Goal: Entertainment & Leisure: Consume media (video, audio)

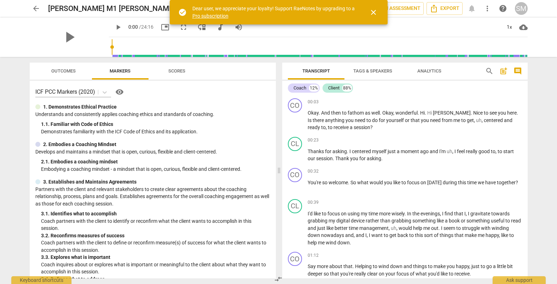
click at [2, 84] on div "arrow_back [PERSON_NAME] M1 [PERSON_NAME] edit star Assessment auto_fix_high AI…" at bounding box center [278, 142] width 557 height 284
click at [376, 13] on span "close" at bounding box center [373, 12] width 8 height 8
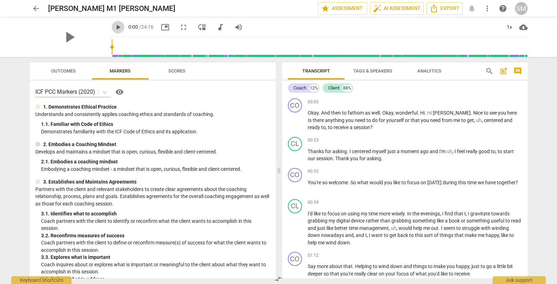
click at [114, 28] on span "play_arrow" at bounding box center [118, 27] width 8 height 8
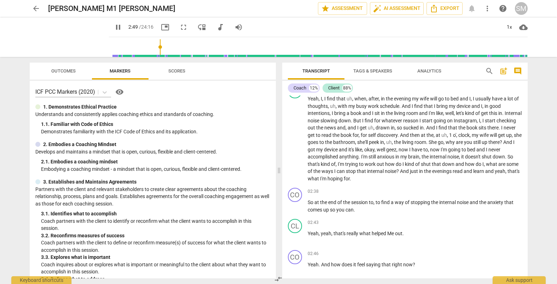
scroll to position [395, 0]
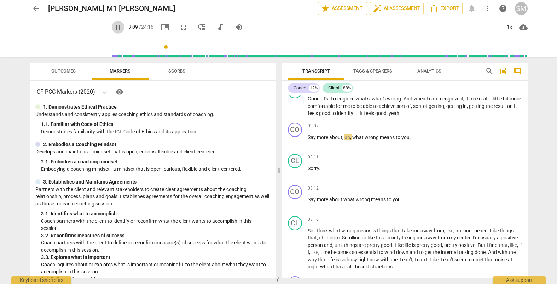
click at [114, 27] on span "pause" at bounding box center [118, 27] width 8 height 8
click at [114, 28] on span "play_arrow" at bounding box center [118, 27] width 8 height 8
click at [114, 29] on span "pause" at bounding box center [118, 27] width 8 height 8
click at [114, 28] on span "play_arrow" at bounding box center [118, 27] width 8 height 8
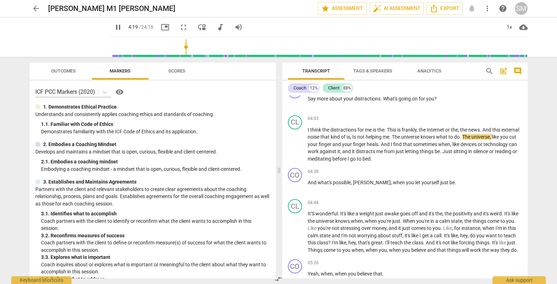
click at [114, 27] on span "pause" at bounding box center [118, 27] width 8 height 8
click at [114, 26] on span "play_arrow" at bounding box center [118, 27] width 8 height 8
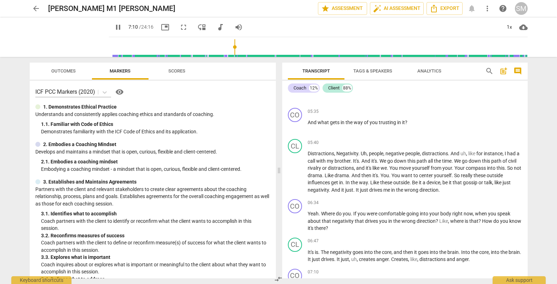
scroll to position [992, 0]
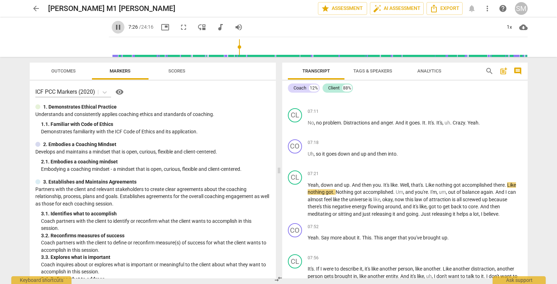
click at [114, 28] on span "pause" at bounding box center [118, 27] width 8 height 8
click at [114, 27] on span "play_arrow" at bounding box center [118, 27] width 8 height 8
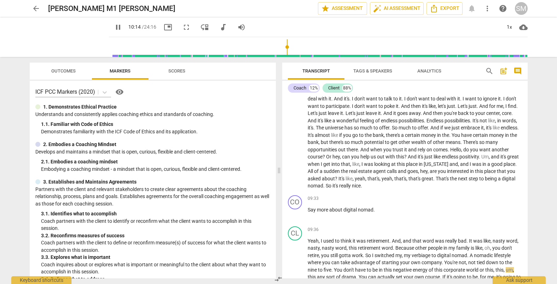
scroll to position [1362, 0]
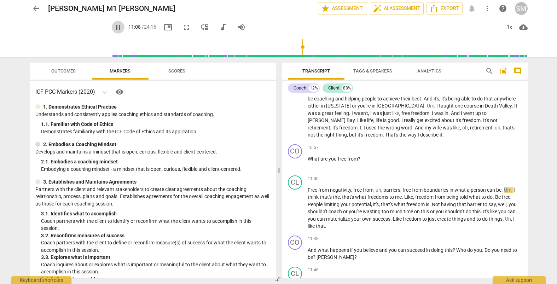
click at [114, 30] on span "pause" at bounding box center [118, 27] width 8 height 8
click at [114, 26] on span "play_arrow" at bounding box center [118, 27] width 8 height 8
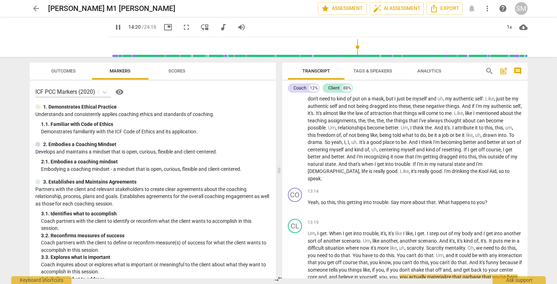
scroll to position [1737, 0]
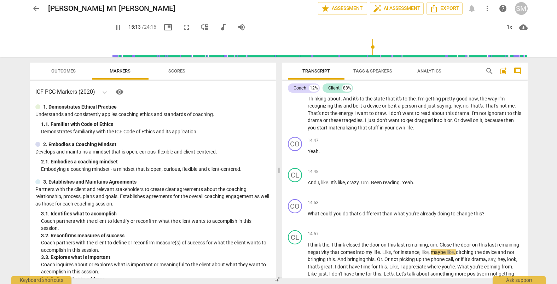
click at [114, 28] on span "pause" at bounding box center [118, 27] width 8 height 8
click at [114, 28] on span "play_arrow" at bounding box center [118, 27] width 8 height 8
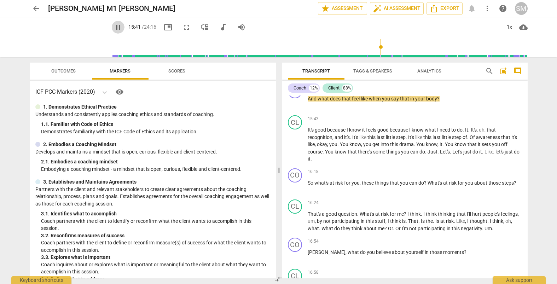
click at [114, 28] on span "pause" at bounding box center [118, 27] width 8 height 8
click at [114, 27] on span "play_arrow" at bounding box center [118, 27] width 8 height 8
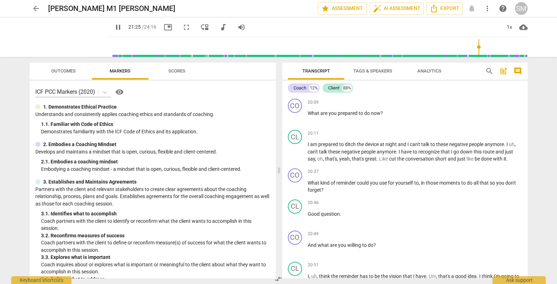
scroll to position [2704, 0]
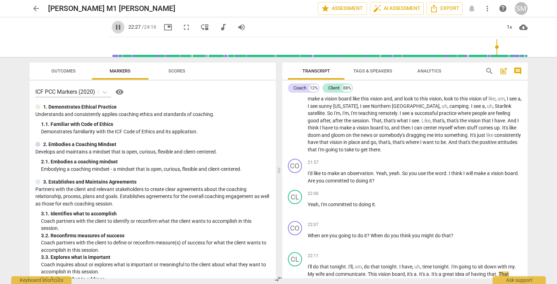
click at [114, 31] on span "pause" at bounding box center [118, 27] width 8 height 8
click at [114, 26] on span "play_arrow" at bounding box center [118, 27] width 8 height 8
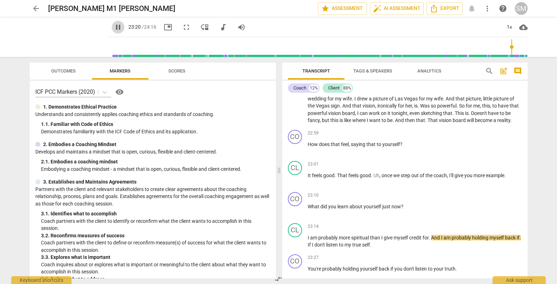
click at [114, 26] on span "pause" at bounding box center [118, 27] width 8 height 8
click at [114, 26] on span "play_arrow" at bounding box center [118, 27] width 8 height 8
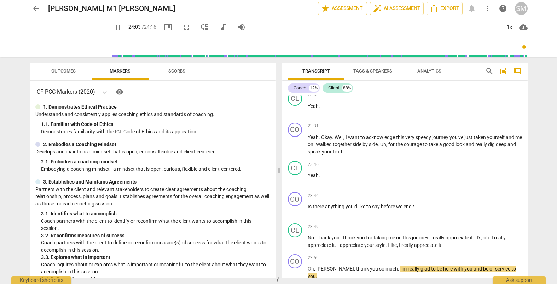
scroll to position [3266, 0]
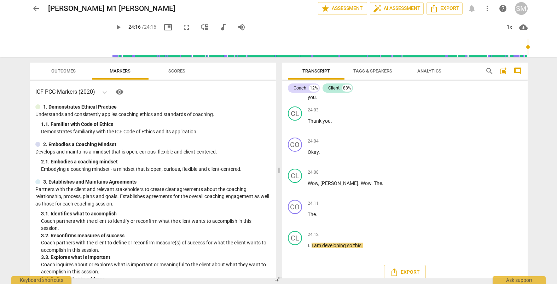
type input "1456"
click at [260, 14] on div "[PERSON_NAME] M1 [PERSON_NAME] edit" at bounding box center [180, 8] width 264 height 13
